Goal: Task Accomplishment & Management: Complete application form

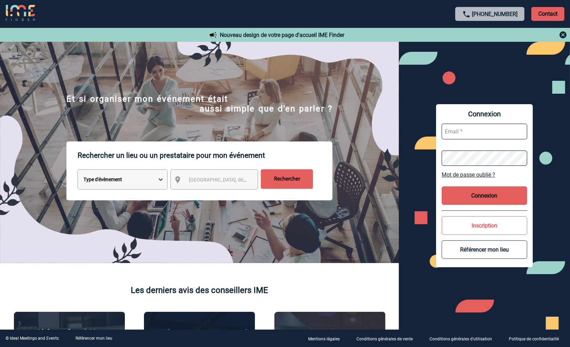
click at [461, 130] on input "text" at bounding box center [485, 132] width 86 height 16
type input "[PERSON_NAME][EMAIL_ADDRESS][DOMAIN_NAME]"
click at [411, 158] on div "Connexion sandrine.repellin@capgemini.com Mot de passe oublié ? Connexion Inscr…" at bounding box center [484, 185] width 171 height 287
click at [478, 197] on button "Connexion" at bounding box center [485, 195] width 86 height 18
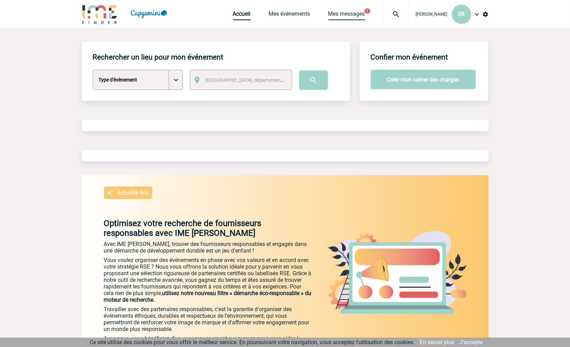
click at [344, 14] on link "Mes messages" at bounding box center [346, 15] width 37 height 10
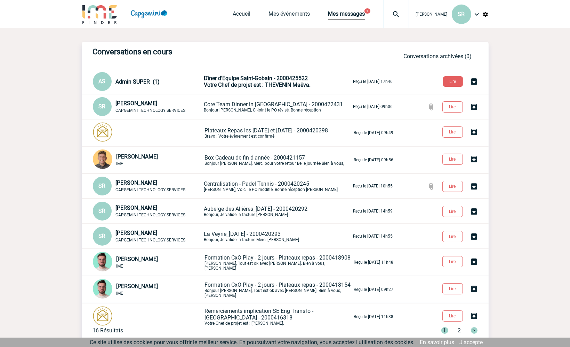
click at [269, 82] on span "Votre Chef de projet est : THEVENIN Maëva." at bounding box center [257, 84] width 107 height 7
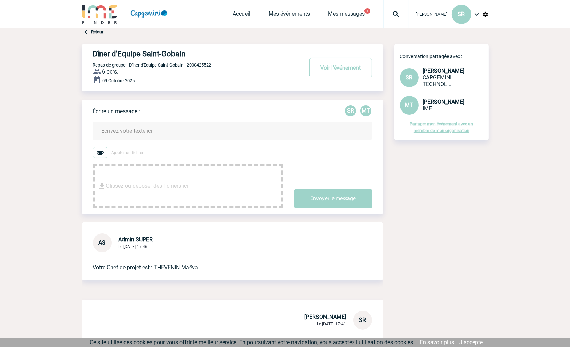
click at [241, 15] on link "Accueil" at bounding box center [242, 15] width 18 height 10
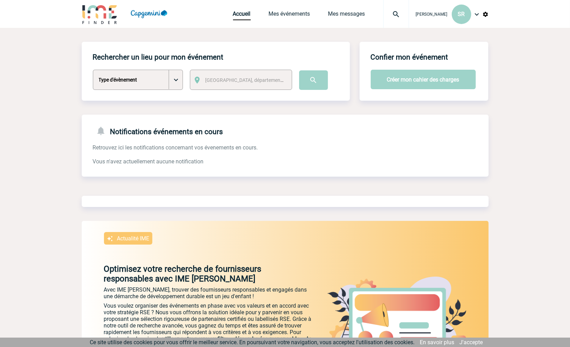
click at [175, 82] on select "Type d'évènement Séminaire avec nuitée Séminaire sans nuitée Repas de groupe Te…" at bounding box center [138, 80] width 90 height 20
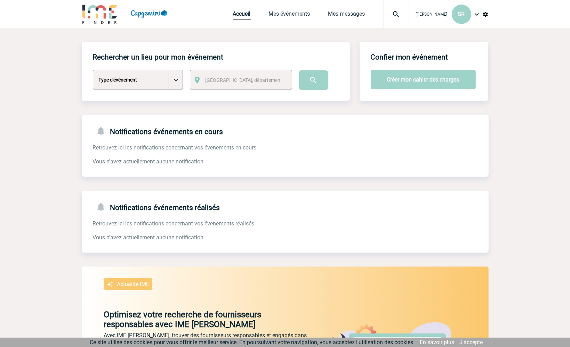
select select "3"
click at [93, 70] on select "Type d'évènement Séminaire avec nuitée Séminaire sans nuitée Repas de groupe Te…" at bounding box center [138, 80] width 90 height 20
click at [407, 84] on button "Créer mon cahier des charges" at bounding box center [423, 79] width 105 height 19
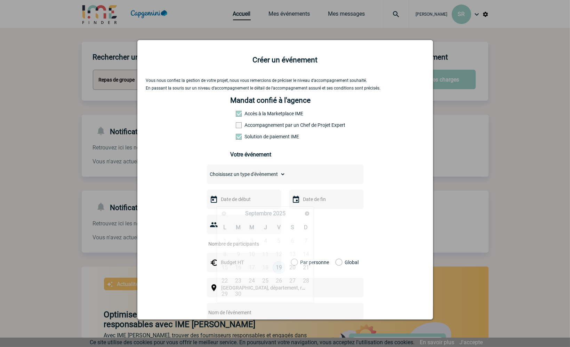
click at [241, 200] on input "text" at bounding box center [244, 199] width 48 height 9
click at [307, 213] on span "Suivant" at bounding box center [307, 214] width 6 height 6
click at [251, 255] on link "8" at bounding box center [252, 254] width 13 height 13
type input "08-10-2025"
click at [318, 200] on input "text" at bounding box center [326, 199] width 48 height 9
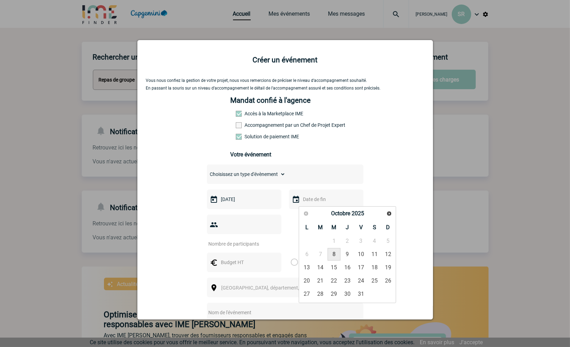
click at [335, 252] on link "8" at bounding box center [334, 254] width 13 height 13
type input "08-10-2025"
click at [260, 239] on input "number" at bounding box center [239, 243] width 65 height 9
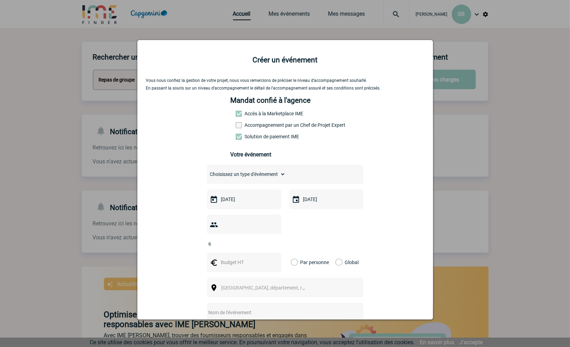
type input "6"
click at [245, 256] on div at bounding box center [244, 261] width 74 height 19
click at [241, 257] on input "text" at bounding box center [244, 261] width 48 height 9
click at [240, 257] on input "text" at bounding box center [244, 261] width 48 height 9
click at [294, 252] on label "Par personne" at bounding box center [295, 261] width 8 height 19
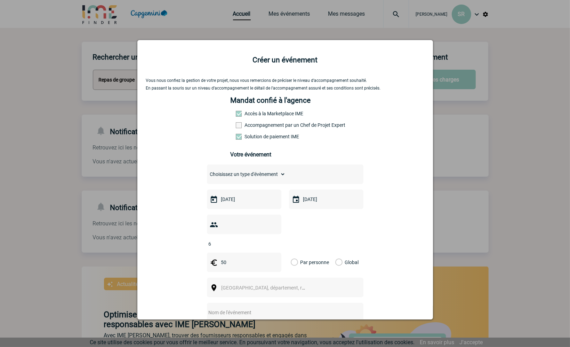
click at [0, 0] on input "Par personne" at bounding box center [0, 0] width 0 height 0
click at [225, 257] on input "50" at bounding box center [244, 261] width 48 height 9
type input "55"
click at [245, 285] on span "Ville, département, région..." at bounding box center [270, 288] width 97 height 6
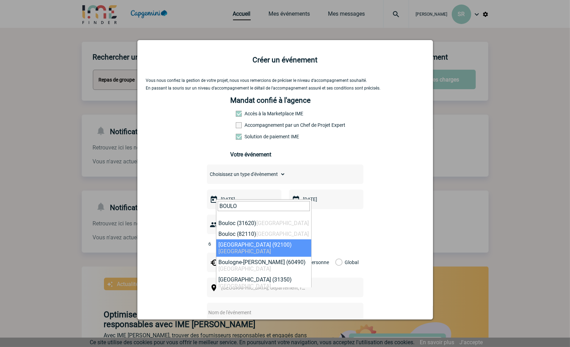
type input "BOULO"
select select "30"
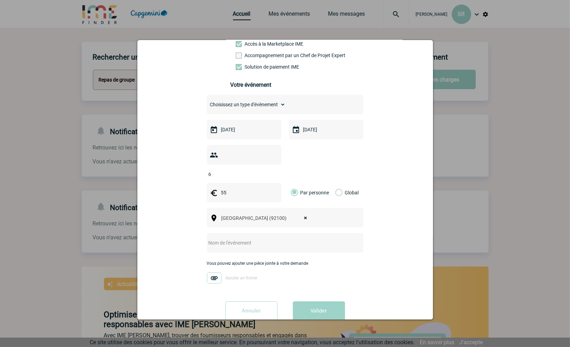
scroll to position [76, 0]
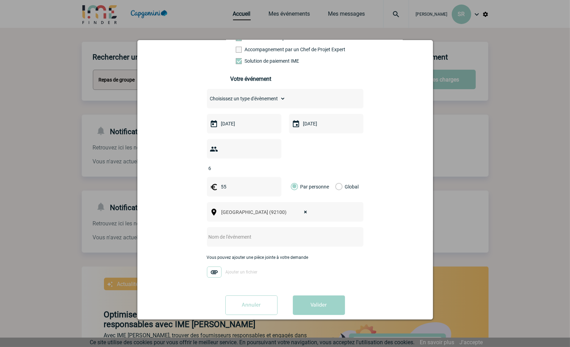
click at [222, 232] on input "text" at bounding box center [276, 236] width 138 height 9
type input "d"
type input "Diner Core Team Schneider Electric"
click at [262, 98] on select "Choisissez un type d'évènement Séminaire avec nuitée Séminaire sans nuitée Repa…" at bounding box center [246, 99] width 79 height 10
select select "3"
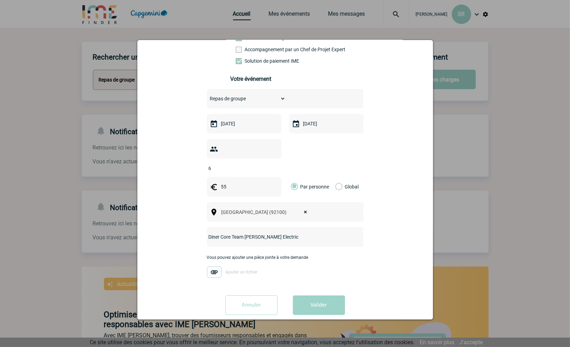
click at [207, 95] on select "Choisissez un type d'évènement Séminaire avec nuitée Séminaire sans nuitée Repa…" at bounding box center [246, 99] width 79 height 10
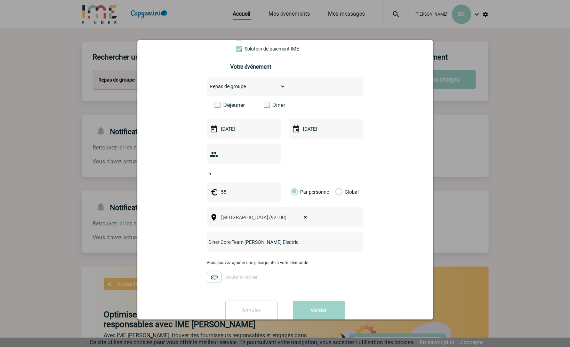
scroll to position [93, 0]
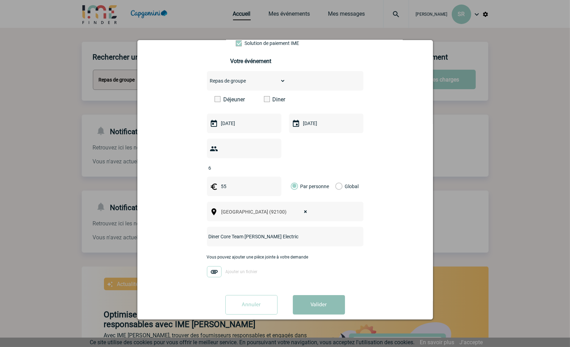
click at [318, 295] on button "Valider" at bounding box center [319, 304] width 52 height 19
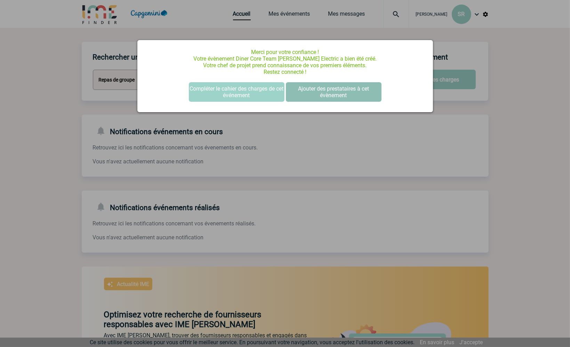
click at [326, 89] on button "Ajouter des prestataires à cet évènement" at bounding box center [334, 91] width 96 height 19
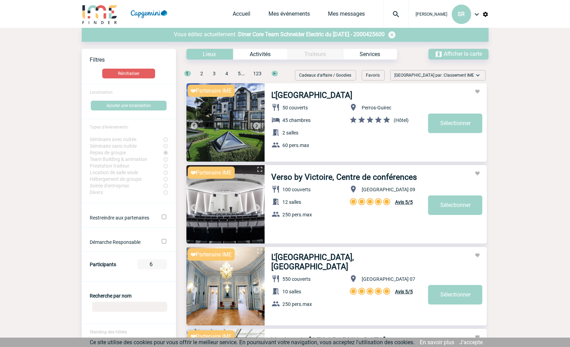
click at [106, 93] on span "Localisation" at bounding box center [101, 92] width 23 height 5
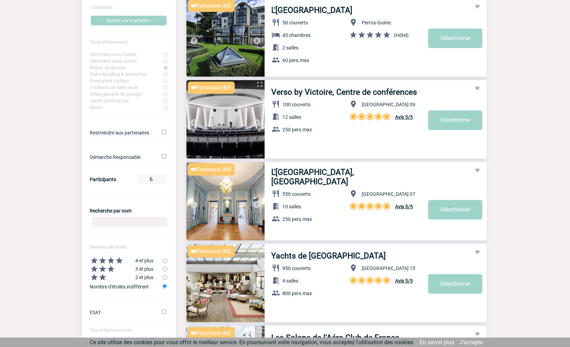
scroll to position [104, 0]
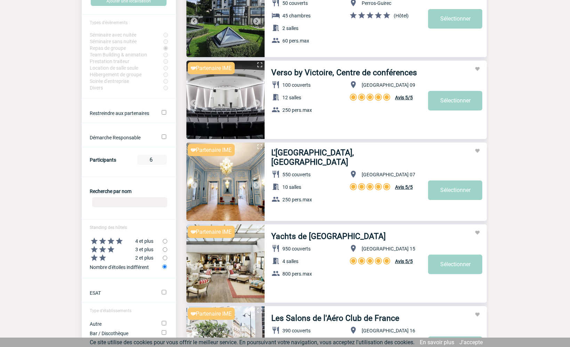
click at [106, 206] on input "Recherche par nom" at bounding box center [129, 202] width 75 height 10
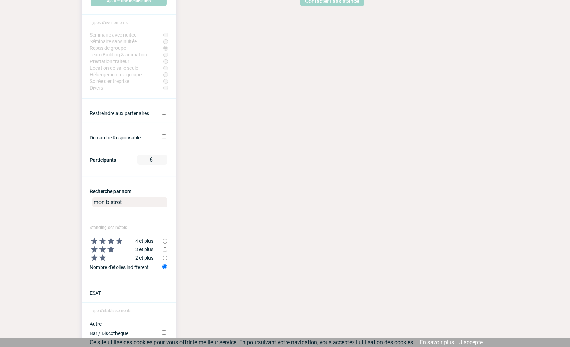
drag, startPoint x: 124, startPoint y: 206, endPoint x: 54, endPoint y: 191, distance: 71.2
click at [54, 191] on body "Sandrine REPELLIN SR Accueil Mes événements 0" at bounding box center [285, 153] width 570 height 514
type input "bacav"
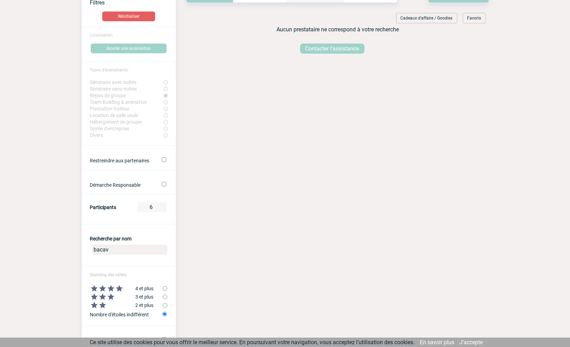
scroll to position [0, 0]
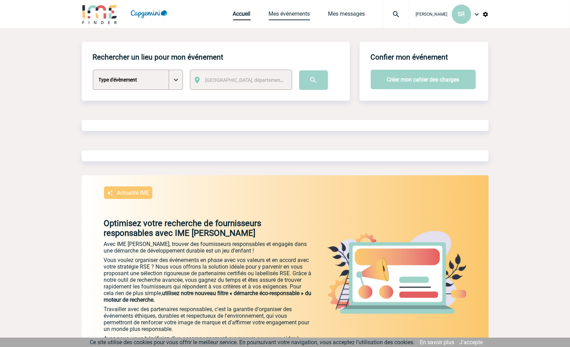
click at [299, 13] on link "Mes événements" at bounding box center [289, 15] width 41 height 10
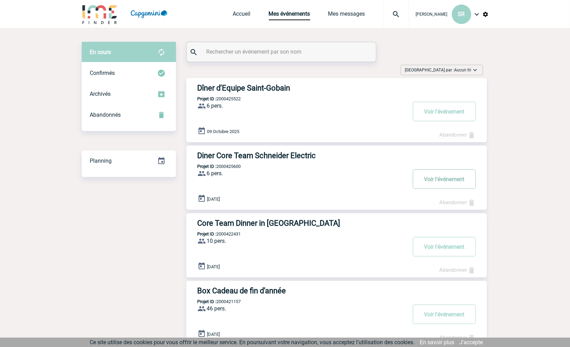
click at [451, 179] on button "Voir l'événement" at bounding box center [444, 178] width 63 height 19
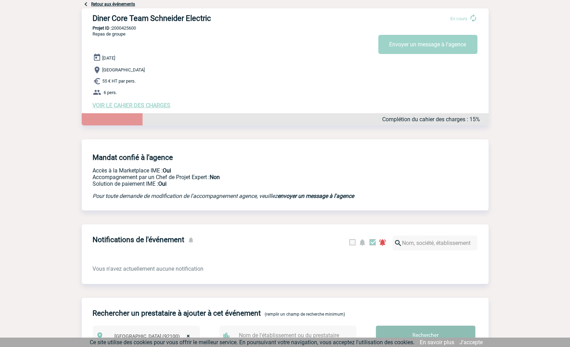
scroll to position [22, 0]
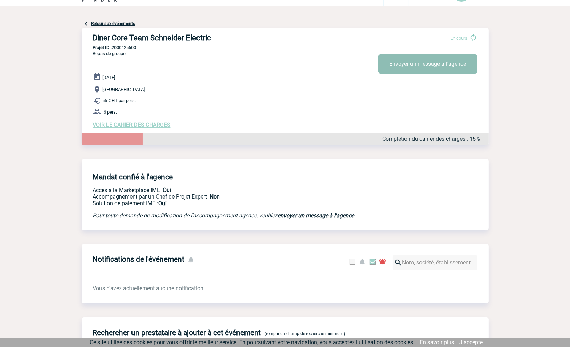
click at [405, 66] on button "Envoyer un message à l'agence" at bounding box center [428, 63] width 99 height 19
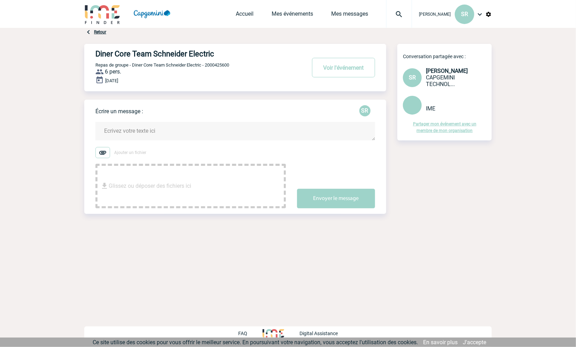
click at [121, 131] on textarea at bounding box center [234, 131] width 279 height 18
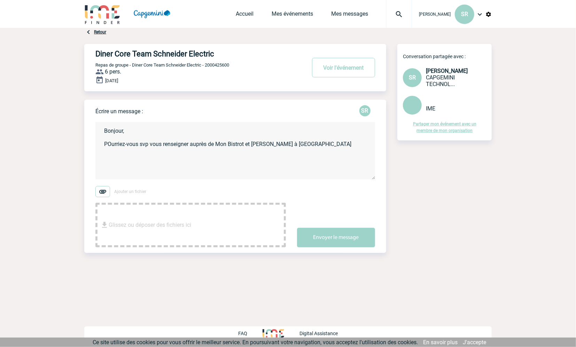
click at [112, 145] on textarea "Bonjour, POurriez-vous svp vous renseigner auprès de Mon Bistrot et [PERSON_NAM…" at bounding box center [234, 150] width 279 height 57
type textarea "Bonjour, Pourriez-vous svp vous renseigner auprès de [PERSON_NAME] et Bacav à […"
click at [344, 238] on button "Envoyer le message" at bounding box center [336, 237] width 78 height 19
